Goal: Task Accomplishment & Management: Manage account settings

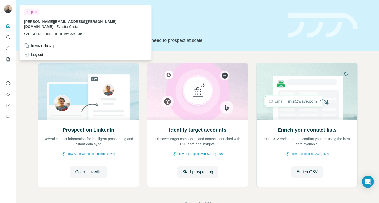
click at [7, 9] on img at bounding box center [8, 9] width 8 height 8
click at [10, 27] on icon "Quick start" at bounding box center [8, 25] width 5 height 5
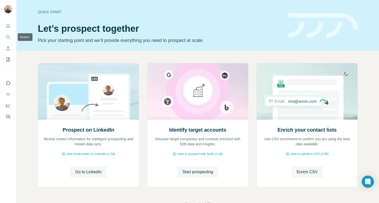
click at [6, 39] on icon "Search" at bounding box center [8, 37] width 5 height 5
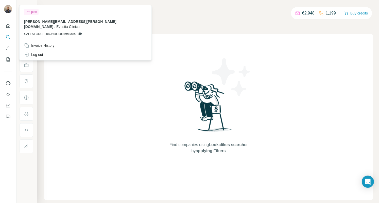
click at [7, 8] on img at bounding box center [8, 9] width 8 height 8
click at [54, 32] on span "SALESFORCE00DJ6000000IbtMMAS" at bounding box center [50, 34] width 52 height 5
click at [7, 7] on img at bounding box center [8, 9] width 8 height 8
click at [8, 27] on icon "Quick start" at bounding box center [8, 25] width 5 height 5
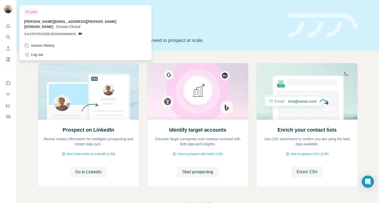
click at [44, 43] on div "Invoice History" at bounding box center [39, 45] width 30 height 5
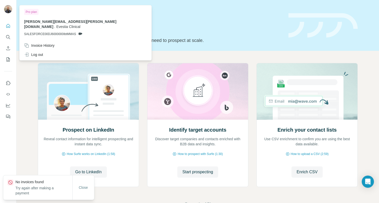
click at [44, 43] on div "Invoice History" at bounding box center [39, 45] width 30 height 5
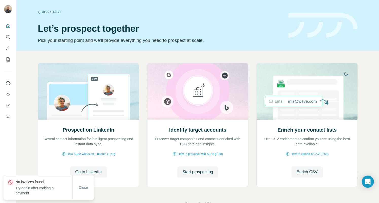
click at [80, 185] on span "Close" at bounding box center [83, 187] width 9 height 5
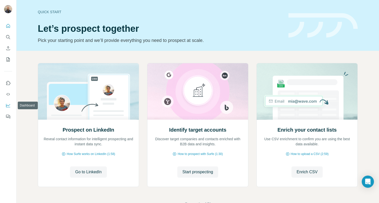
click at [10, 107] on icon "Dashboard" at bounding box center [8, 105] width 5 height 5
